Goal: Navigation & Orientation: Find specific page/section

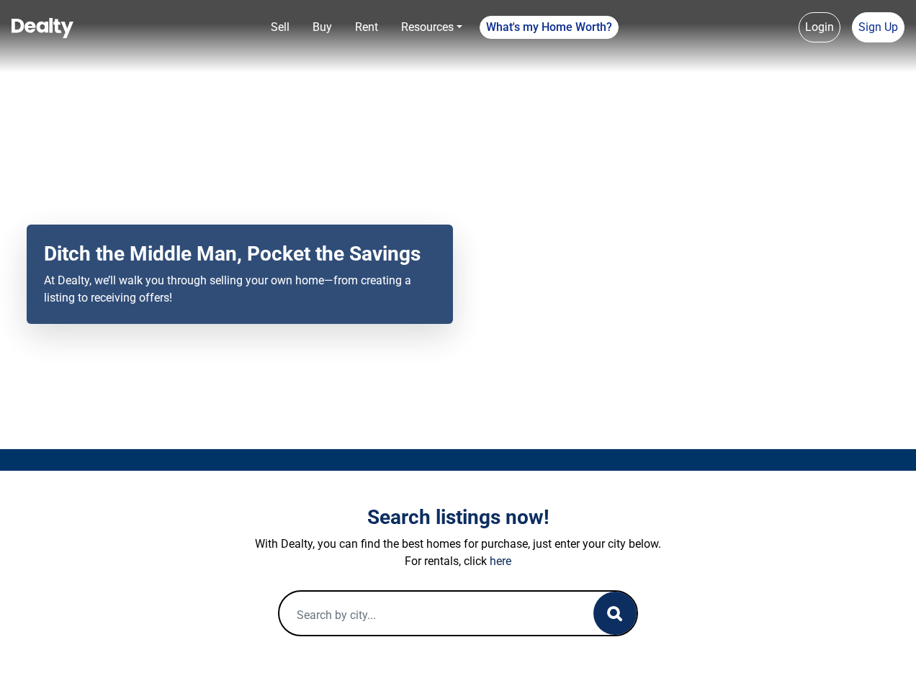
click at [458, 345] on div "Your browser does not support the video tag. Ditch the Middle Man, Pocket the S…" at bounding box center [458, 224] width 916 height 449
click at [280, 27] on link "Sell" at bounding box center [280, 27] width 30 height 29
click at [322, 27] on nav "Sell Buy Rent Resources Loan Calculator Loan Options Find an agent What's my Ho…" at bounding box center [458, 36] width 916 height 72
click at [366, 27] on nav "Sell Buy Rent Resources Loan Calculator Loan Options Find an agent What's my Ho…" at bounding box center [458, 36] width 916 height 72
click at [431, 27] on nav "Sell Buy Rent Resources Loan Calculator Loan Options Find an agent What's my Ho…" at bounding box center [458, 36] width 916 height 72
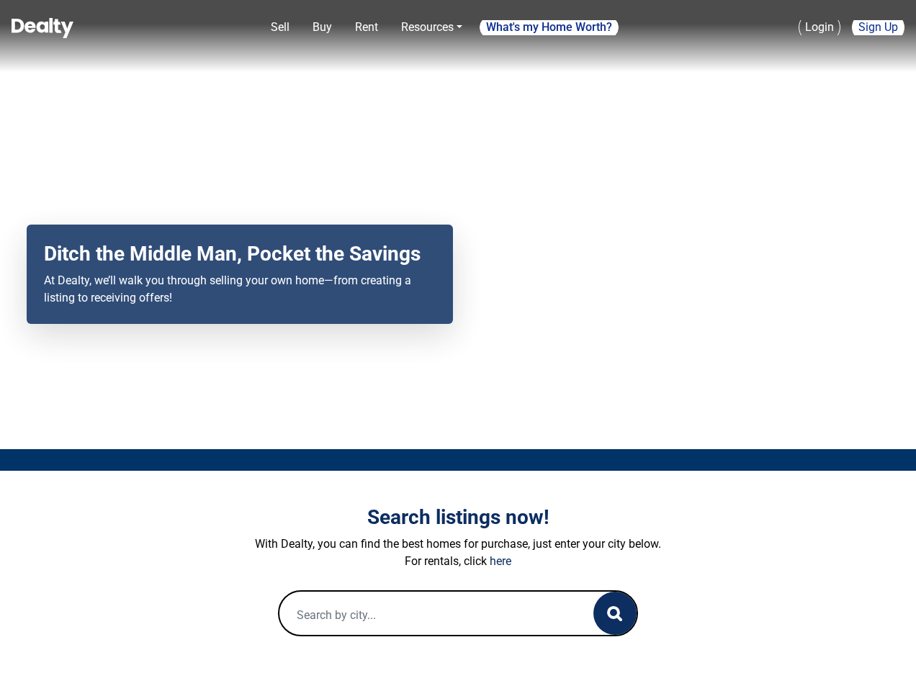
click at [549, 27] on nav "Sell Buy Rent Resources Loan Calculator Loan Options Find an agent What's my Ho…" at bounding box center [458, 36] width 916 height 72
click at [819, 27] on nav "Sell Buy Rent Resources Loan Calculator Loan Options Find an agent What's my Ho…" at bounding box center [458, 36] width 916 height 72
click at [877, 27] on nav "Sell Buy Rent Resources Loan Calculator Loan Options Find an agent What's my Ho…" at bounding box center [458, 36] width 916 height 72
click at [615, 613] on icon "button" at bounding box center [614, 613] width 15 height 15
